Goal: Information Seeking & Learning: Learn about a topic

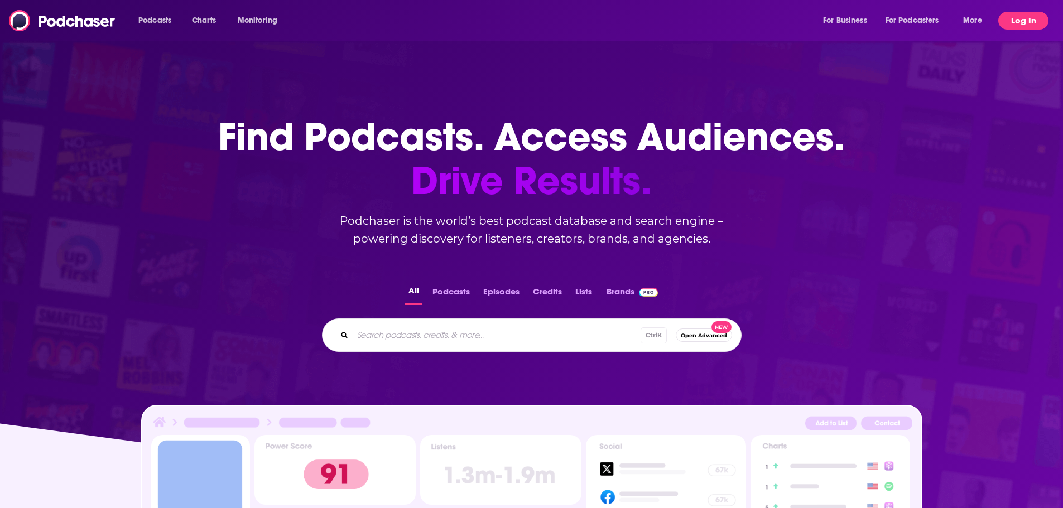
click at [1010, 18] on button "Log In" at bounding box center [1023, 21] width 50 height 18
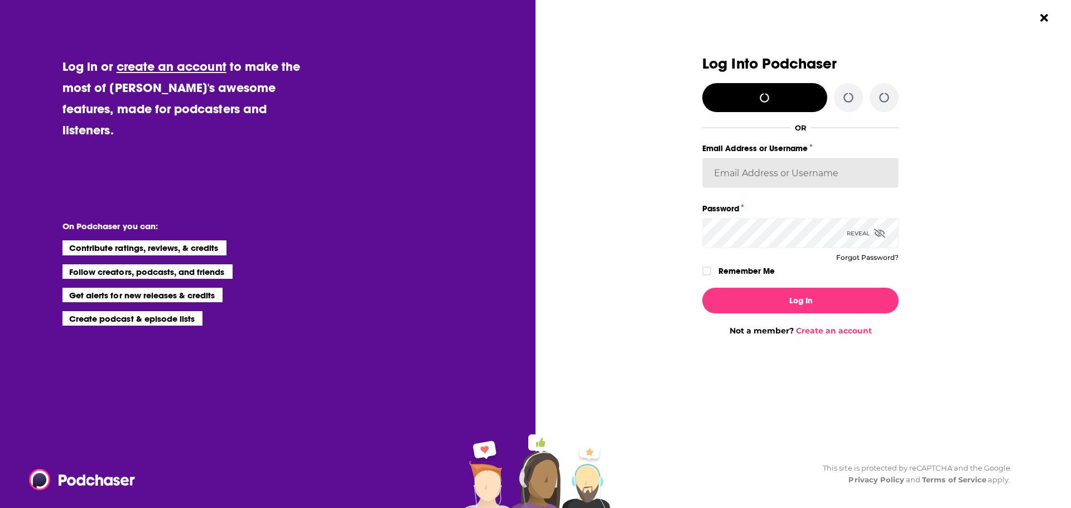
type input "KMPRCKelly"
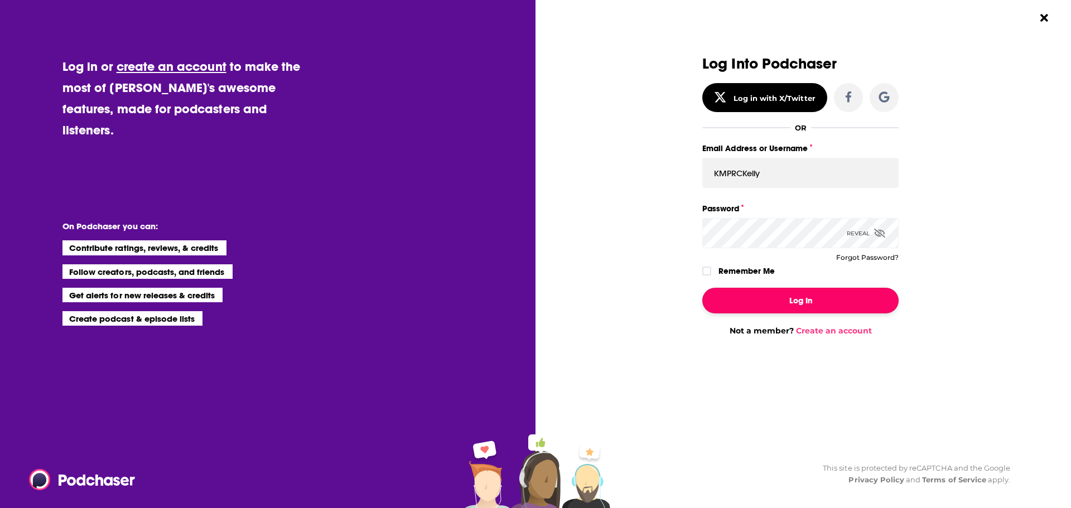
click at [806, 297] on button "Log In" at bounding box center [800, 301] width 196 height 26
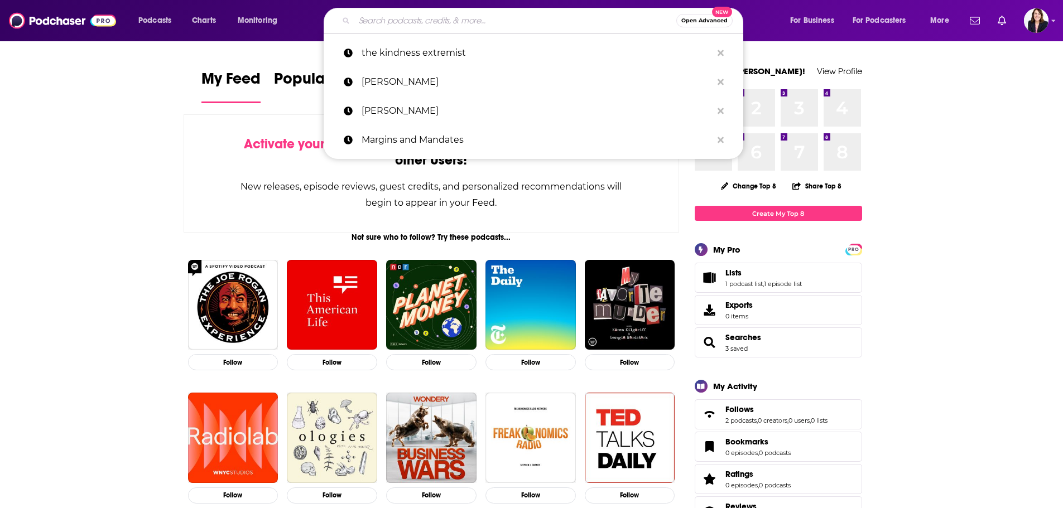
click at [424, 20] on input "Search podcasts, credits, & more..." at bounding box center [515, 21] width 322 height 18
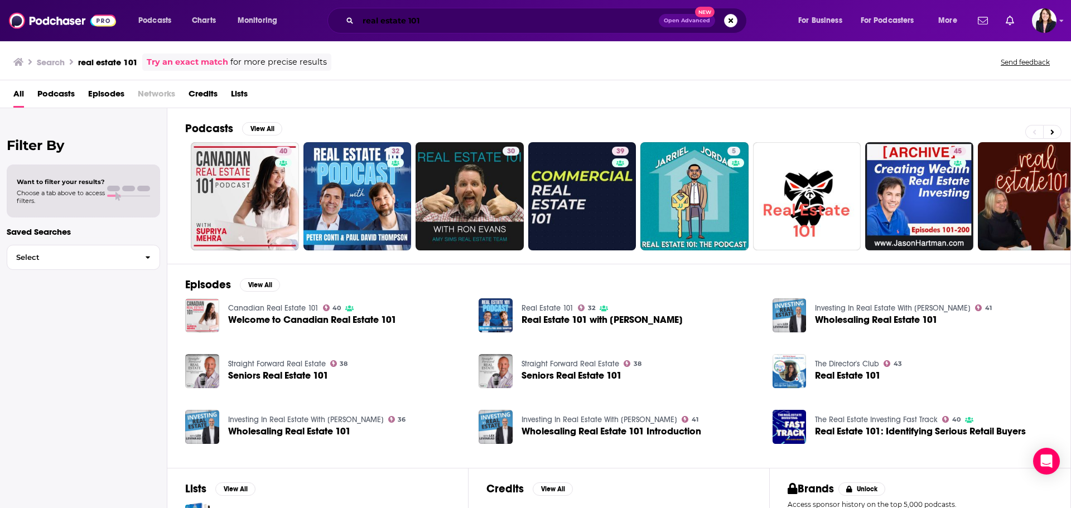
click at [424, 20] on input "real estate 101" at bounding box center [508, 21] width 301 height 18
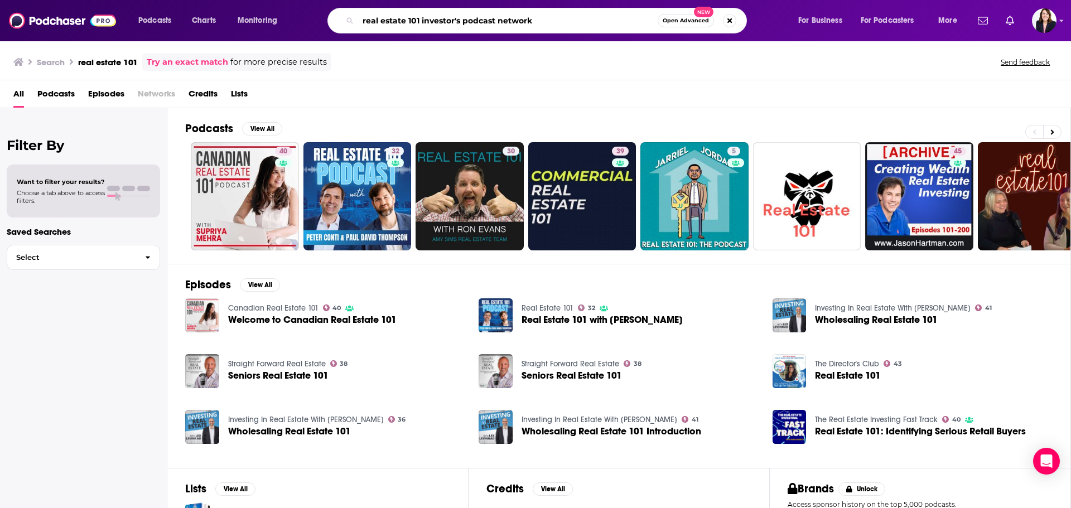
type input "real estate 101 investor's podcast network"
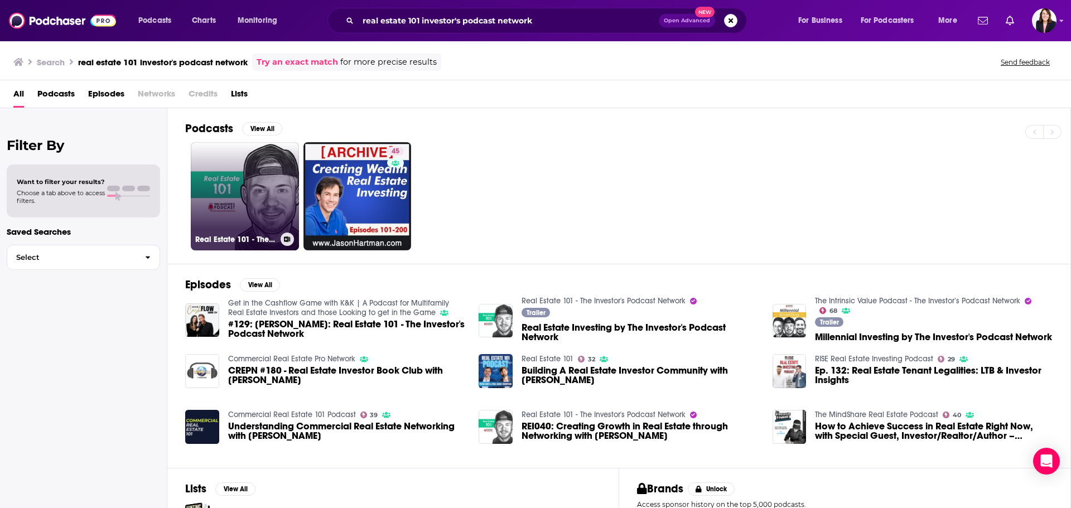
click at [237, 203] on link "Real Estate 101 - The Investor's Podcast Network" at bounding box center [245, 196] width 108 height 108
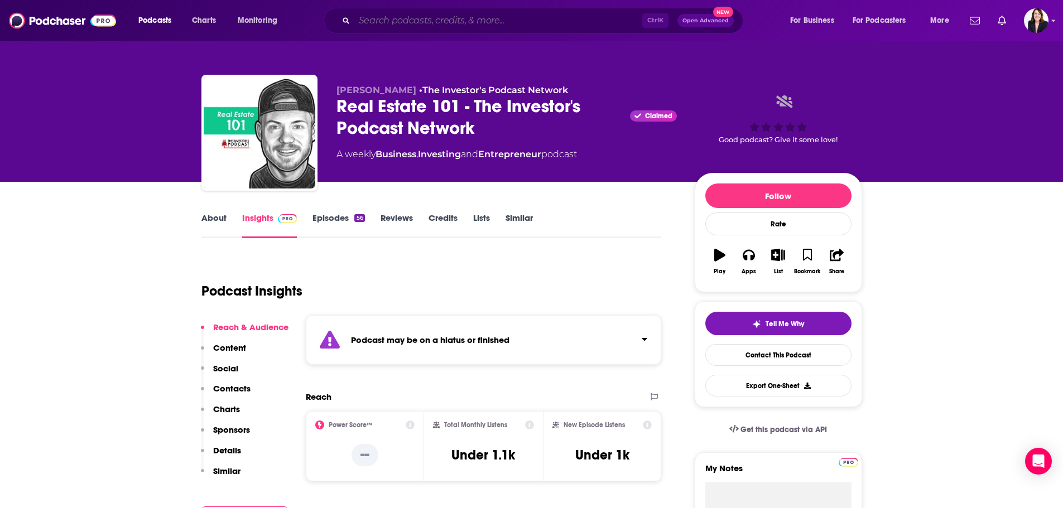
click at [434, 21] on input "Search podcasts, credits, & more..." at bounding box center [498, 21] width 288 height 18
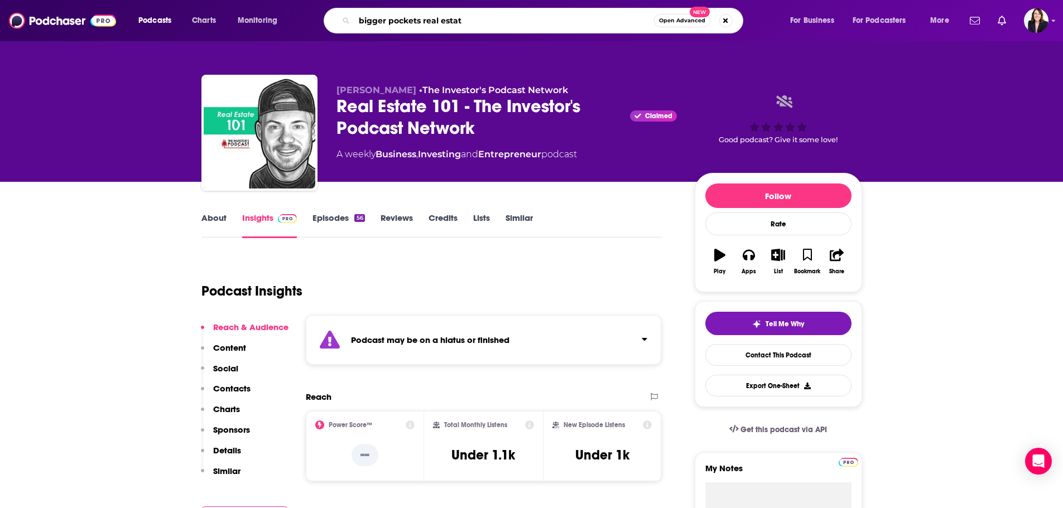
type input "bigger pockets real estate"
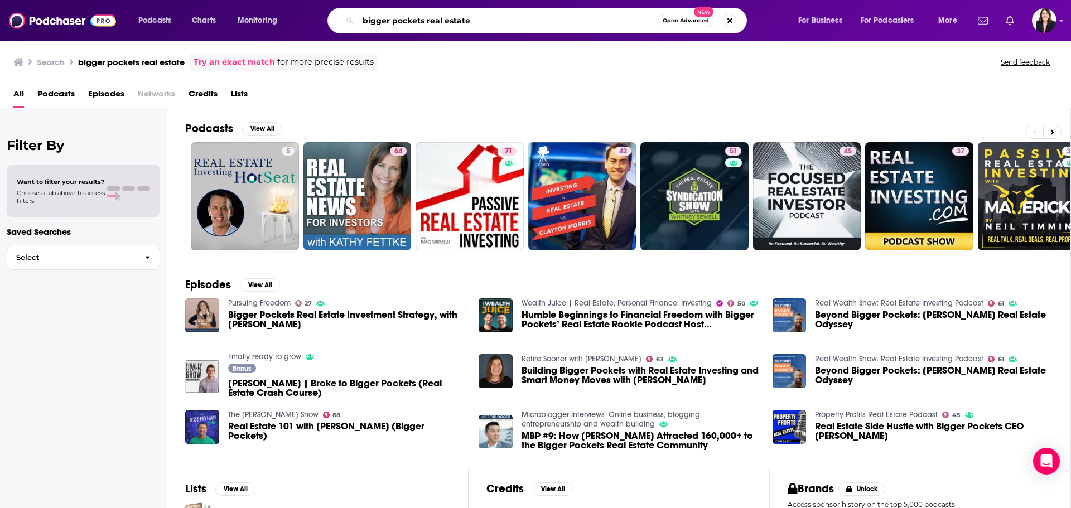
drag, startPoint x: 471, startPoint y: 21, endPoint x: 354, endPoint y: 32, distance: 117.1
click at [354, 32] on div "bigger pockets real estate Open Advanced New" at bounding box center [538, 21] width 420 height 26
type input "rental income podcast"
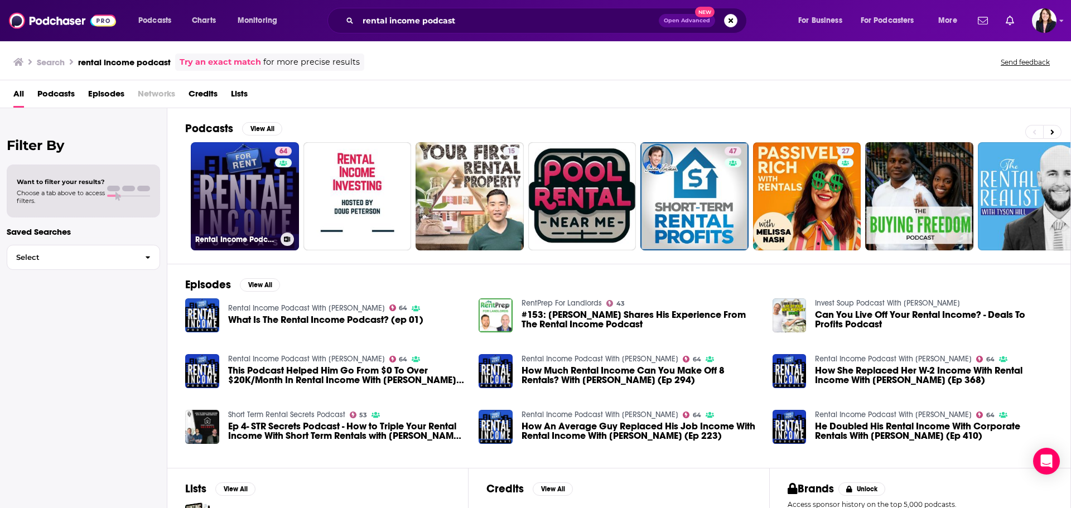
click at [258, 178] on link "64 Rental Income Podcast With [PERSON_NAME]" at bounding box center [245, 196] width 108 height 108
